Goal: Information Seeking & Learning: Learn about a topic

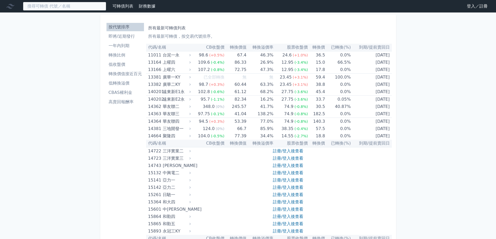
click at [72, 9] on input at bounding box center [64, 6] width 83 height 9
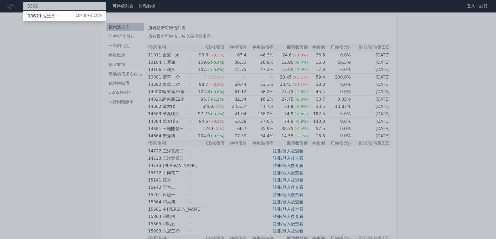
type input "3362"
click at [67, 17] on div "33621 先進光一 104.8 +1.10%" at bounding box center [64, 16] width 83 height 10
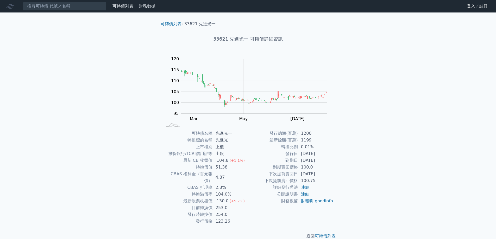
click at [226, 198] on div "130.0" at bounding box center [223, 201] width 14 height 7
click at [223, 205] on td "253.0" at bounding box center [230, 208] width 36 height 7
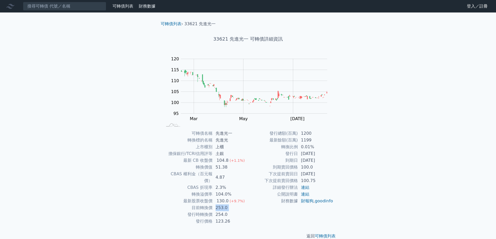
click at [223, 205] on td "253.0" at bounding box center [230, 208] width 36 height 7
click at [223, 211] on td "254.0" at bounding box center [230, 214] width 36 height 7
